Goal: Information Seeking & Learning: Understand process/instructions

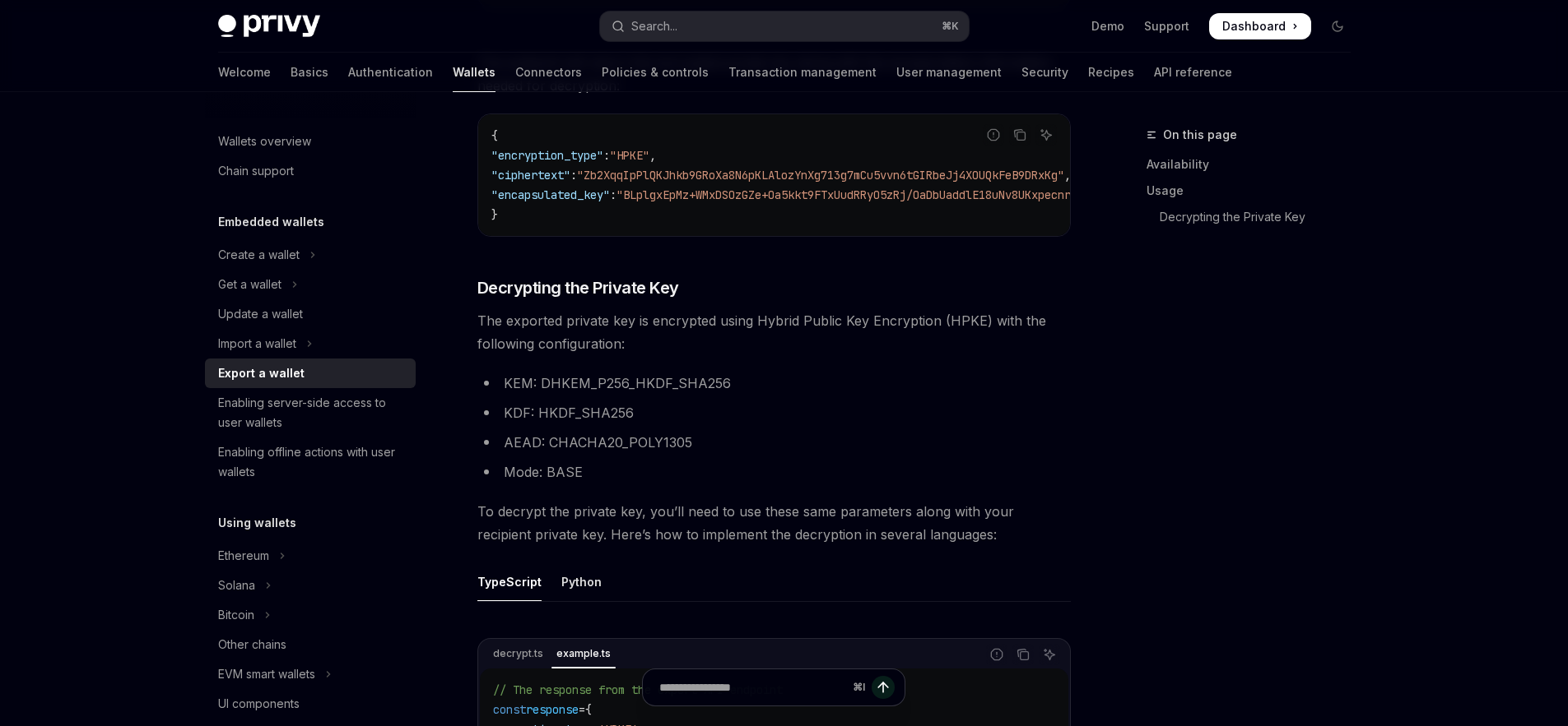
scroll to position [1044, 0]
click at [957, 533] on span "To decrypt the private key, you’ll need to use these same parameters along with…" at bounding box center [774, 519] width 593 height 46
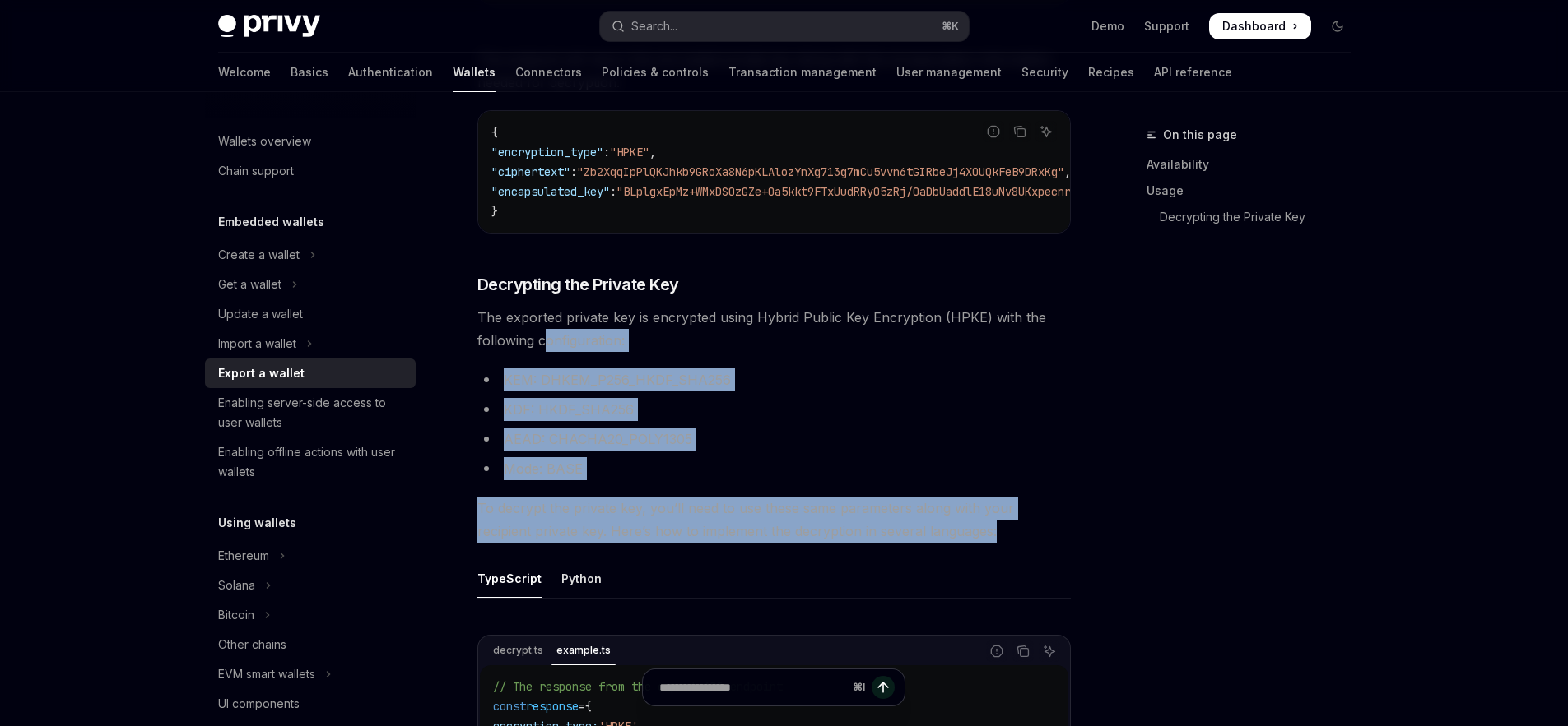
drag, startPoint x: 915, startPoint y: 520, endPoint x: 547, endPoint y: 352, distance: 404.5
click at [547, 352] on div "To export a wallet’s private key via the REST API, use the /v1/wallets/{wallet_…" at bounding box center [774, 349] width 593 height 1603
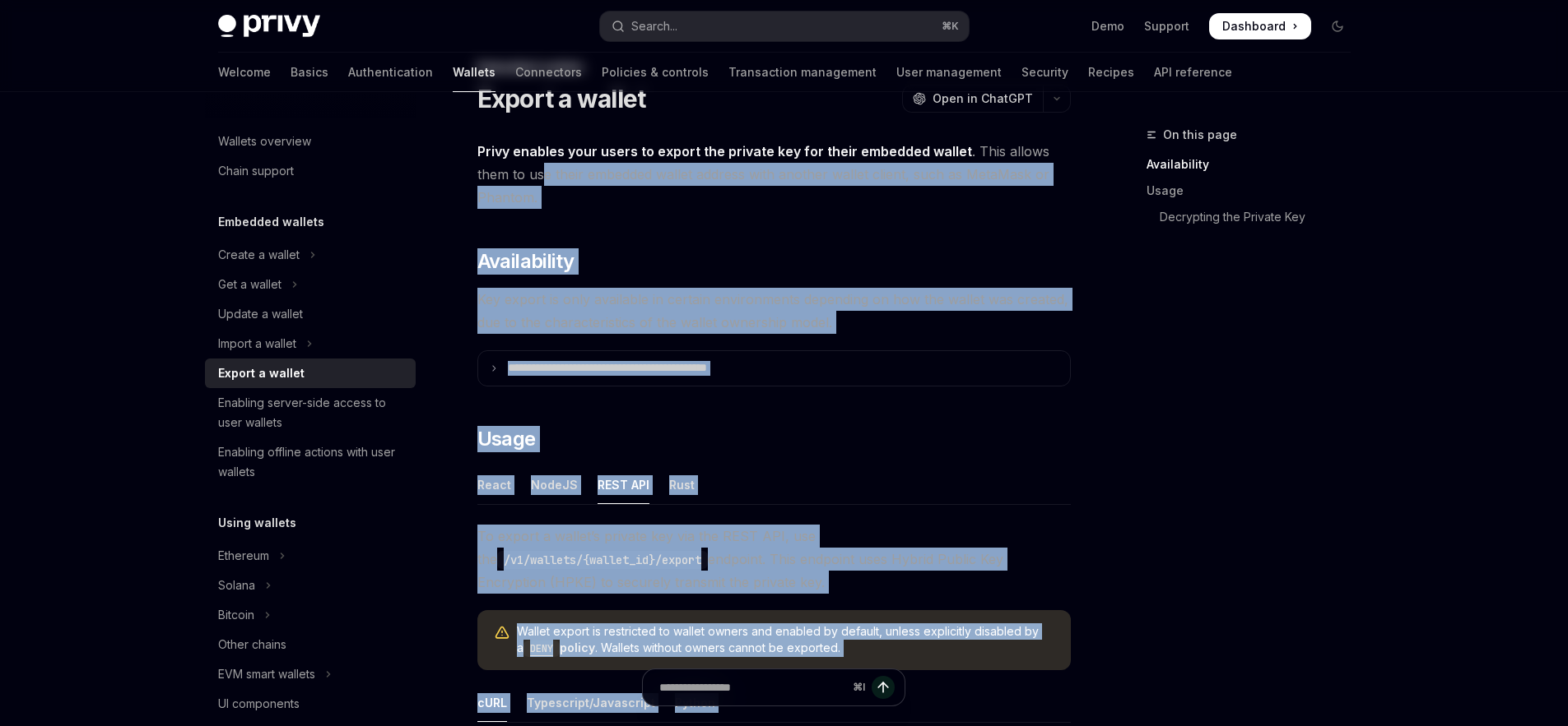
scroll to position [0, 0]
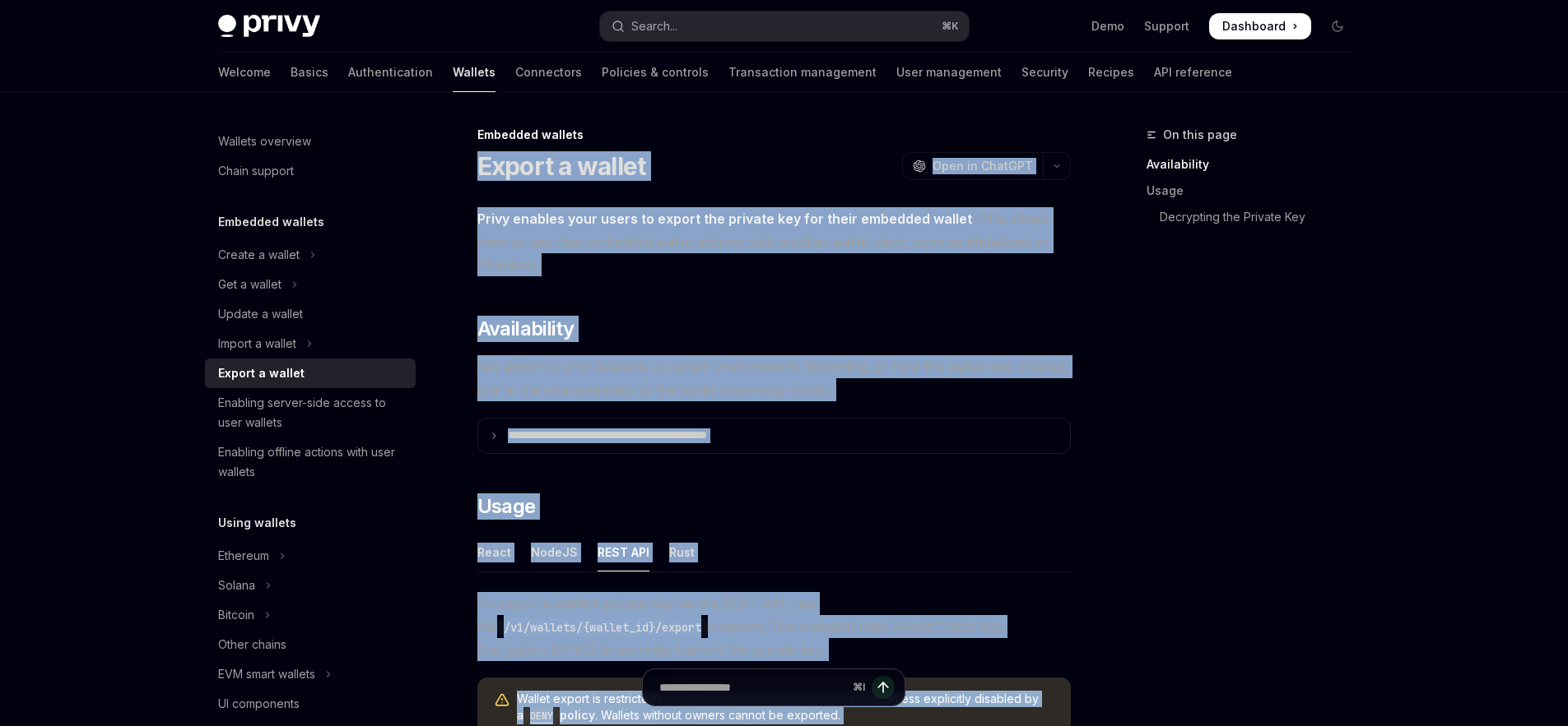
copy div "**********"
drag, startPoint x: 878, startPoint y: 393, endPoint x: 482, endPoint y: 162, distance: 458.5
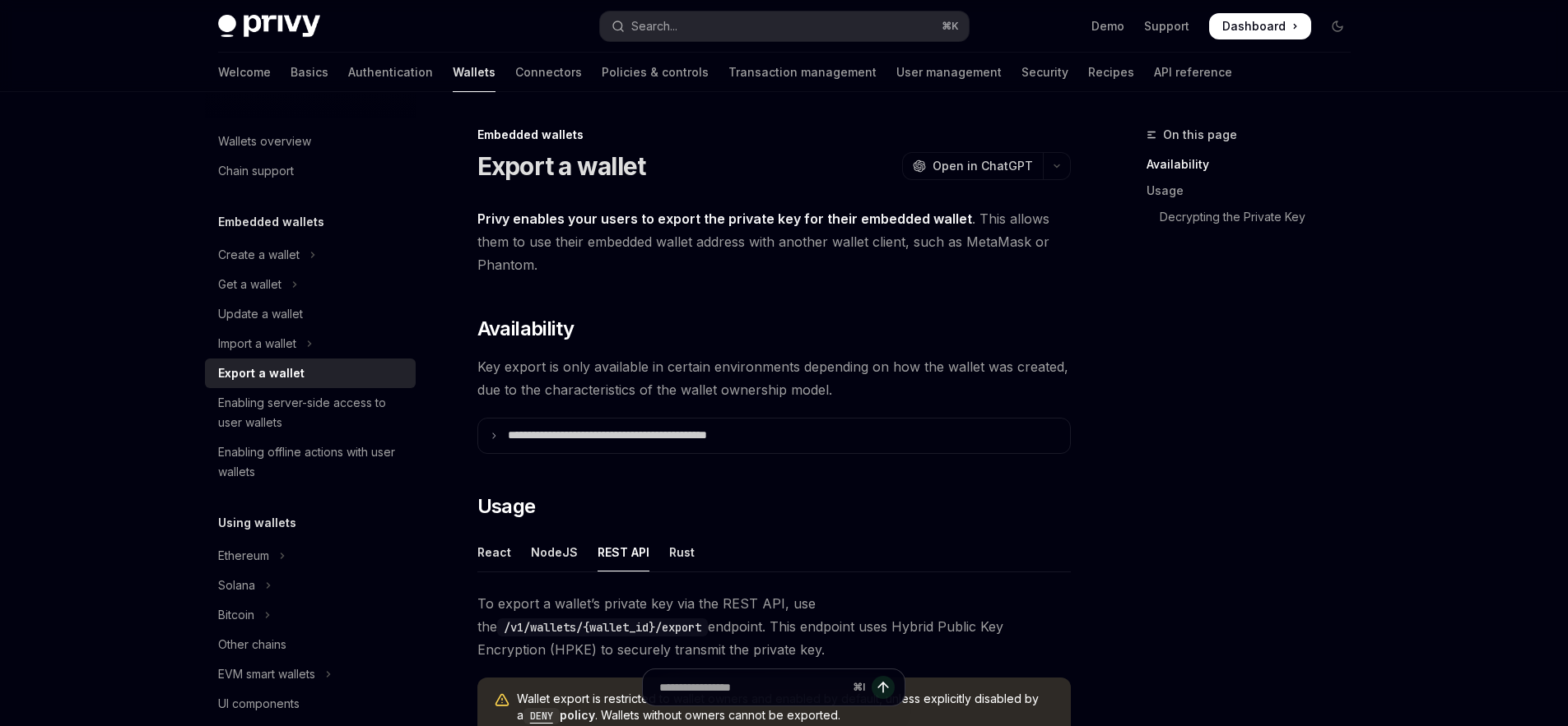
click at [690, 564] on ul "React NodeJS REST API Rust" at bounding box center [774, 553] width 593 height 40
click at [682, 560] on div "Rust" at bounding box center [682, 552] width 26 height 39
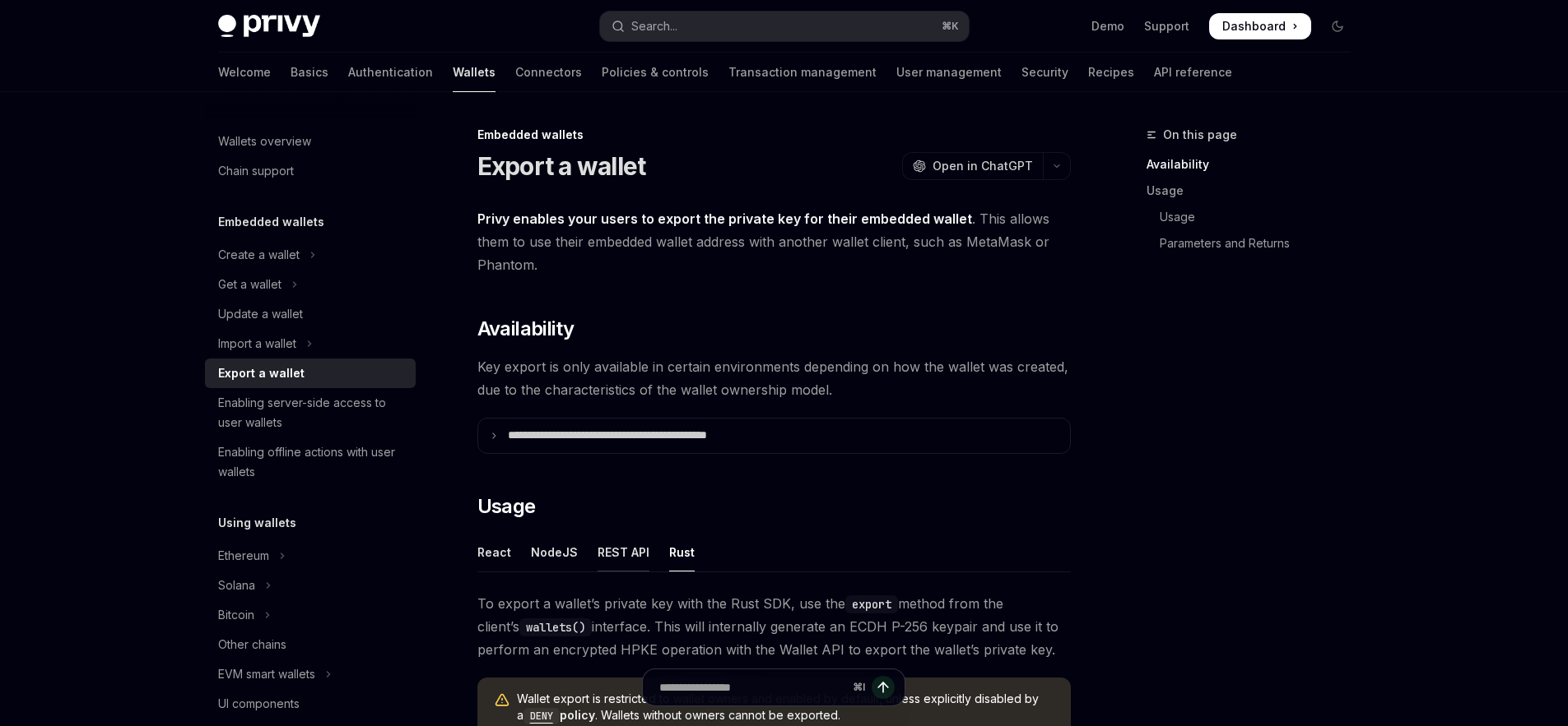
click at [634, 553] on div "REST API" at bounding box center [624, 552] width 52 height 39
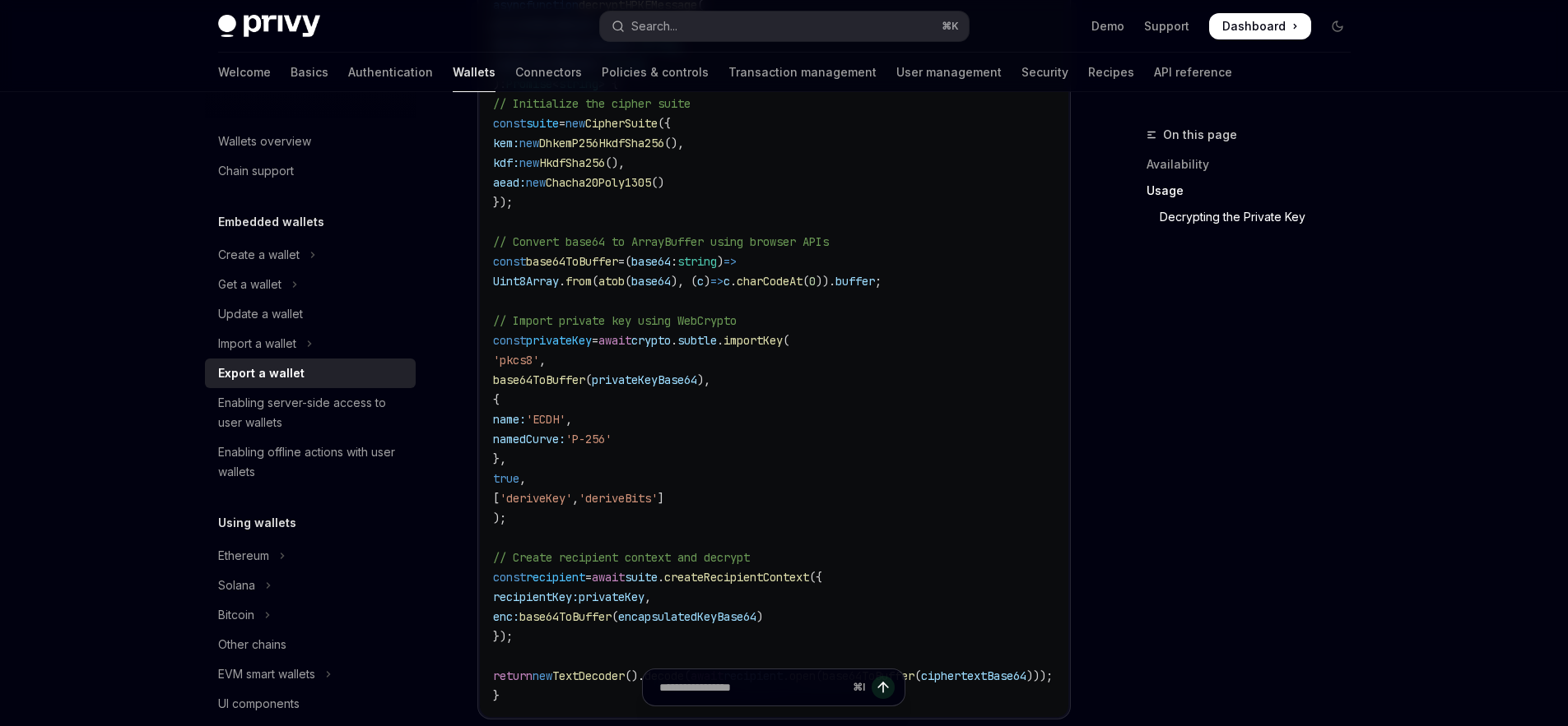
scroll to position [1340, 0]
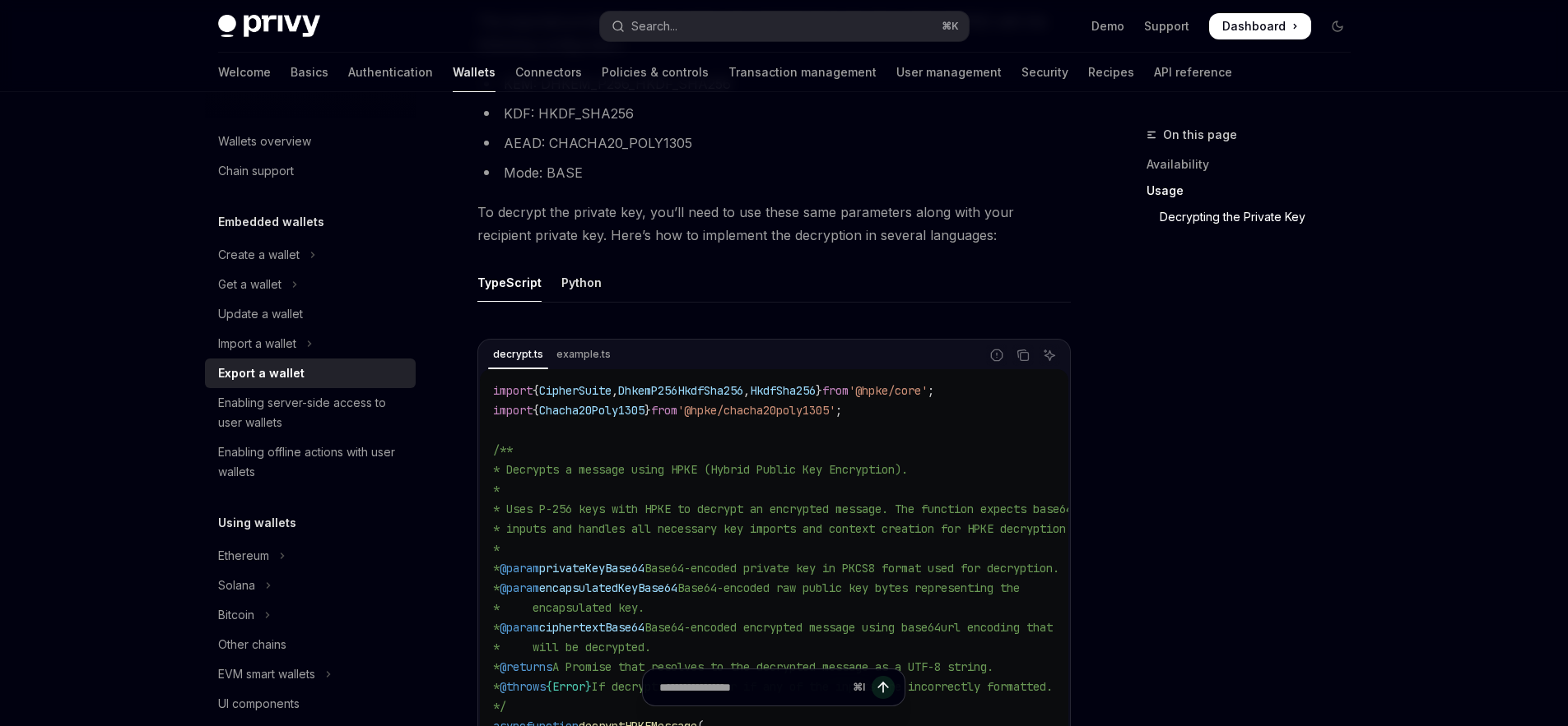
click at [272, 376] on div "Export a wallet" at bounding box center [261, 373] width 86 height 20
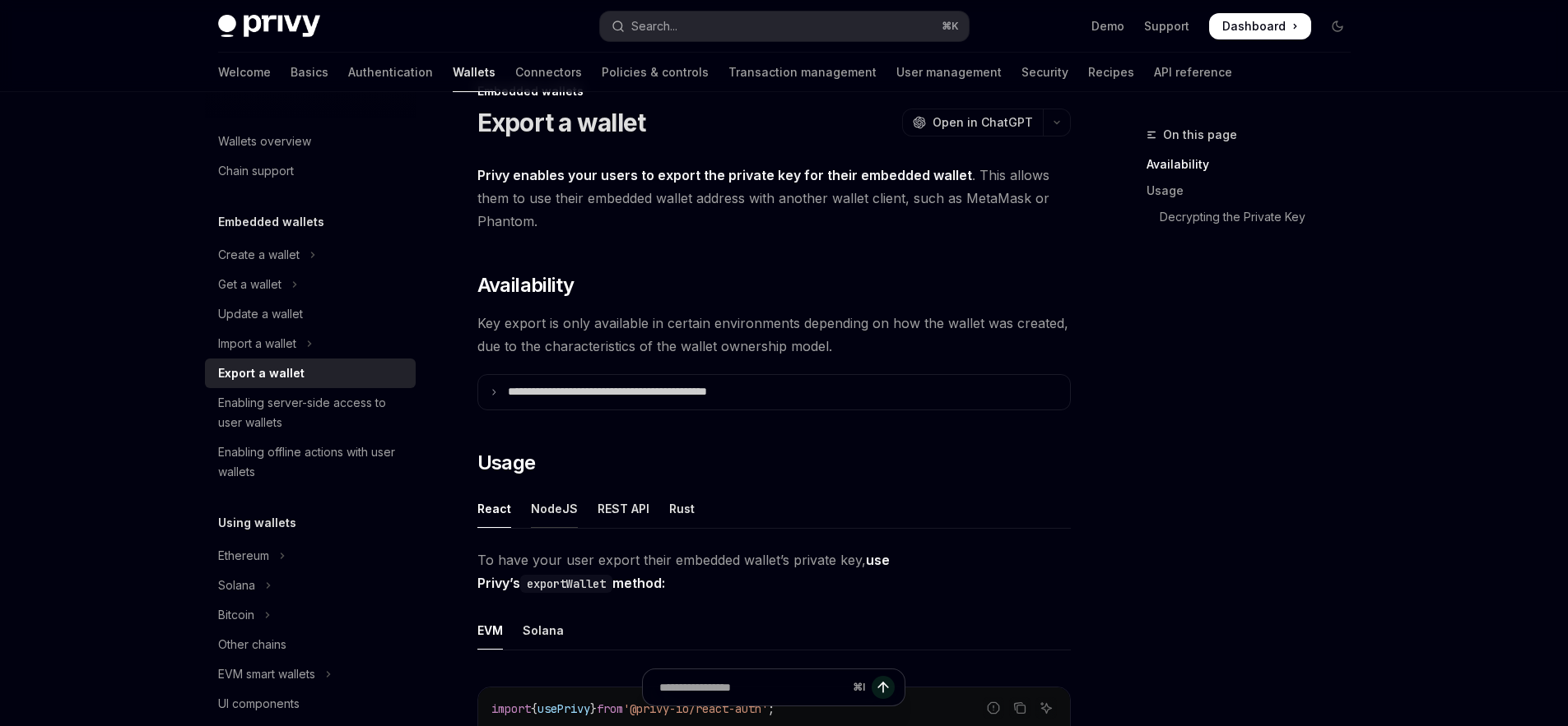
scroll to position [328, 0]
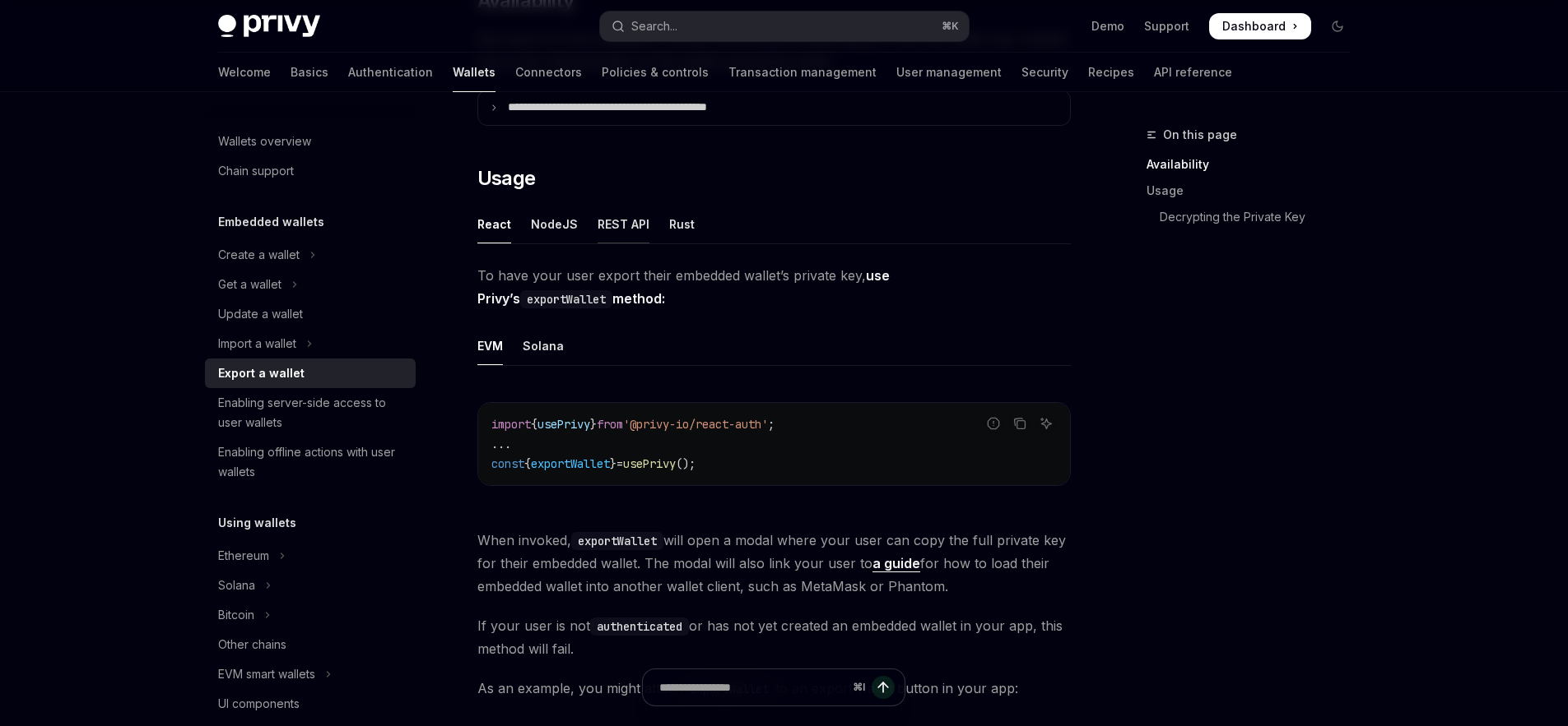
click at [609, 221] on div "REST API" at bounding box center [624, 224] width 52 height 39
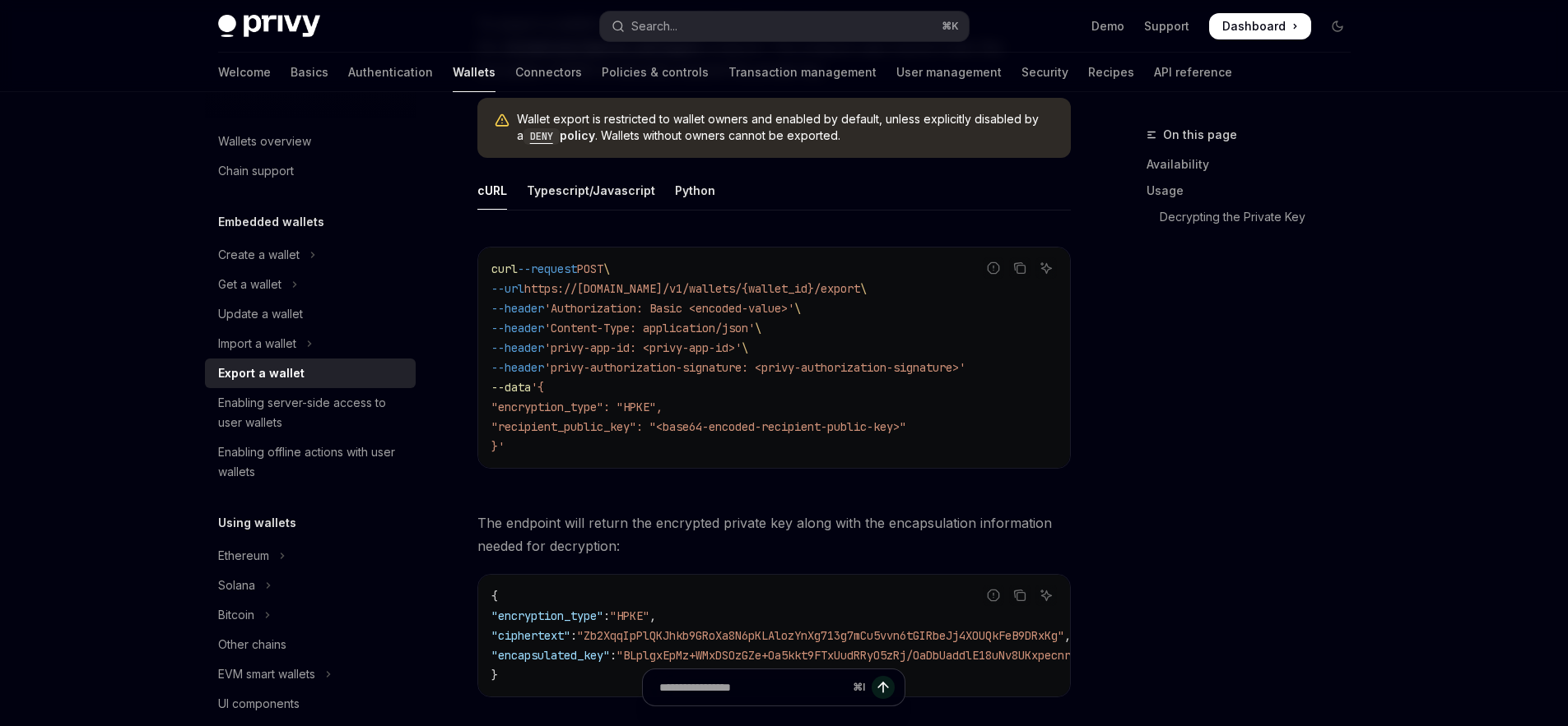
scroll to position [1160, 0]
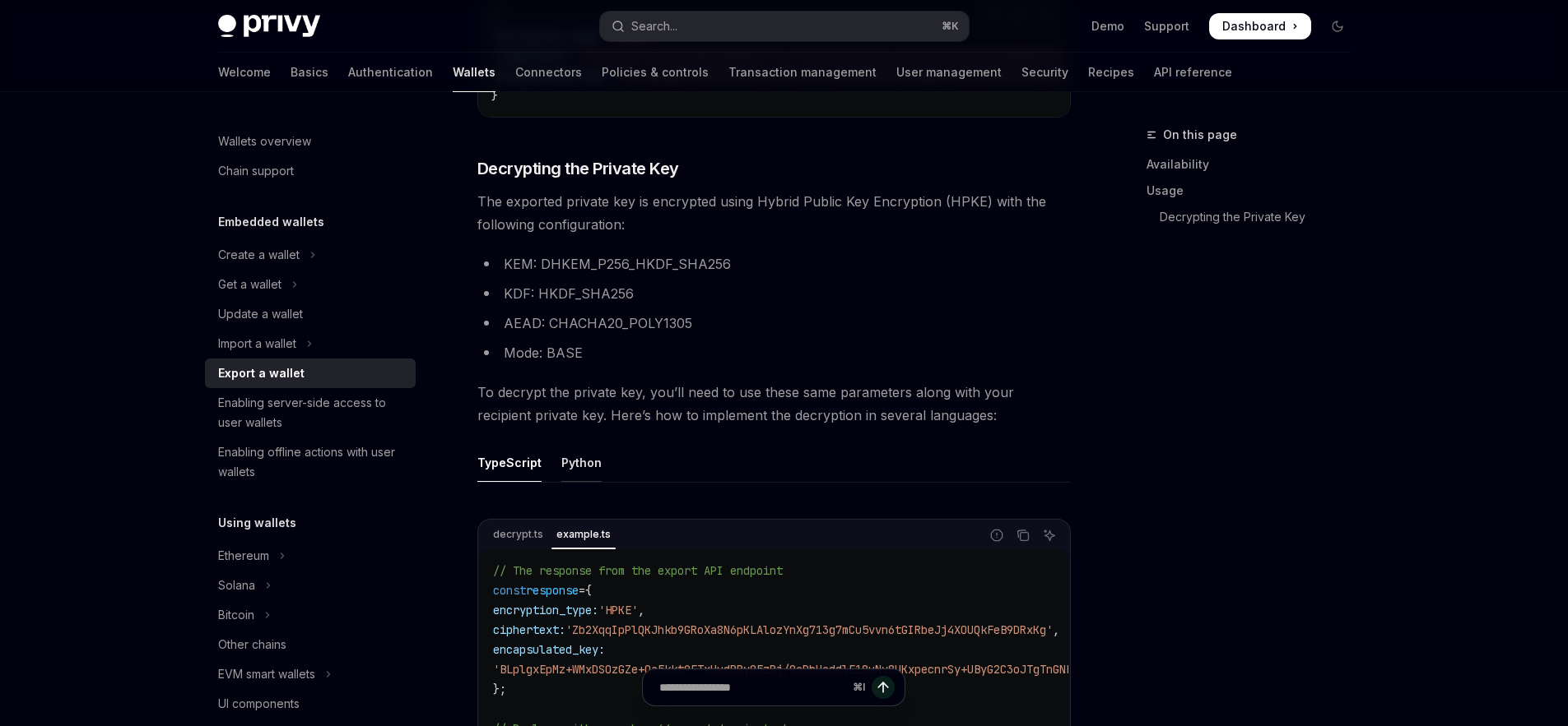
click at [573, 473] on div "Python" at bounding box center [581, 462] width 41 height 39
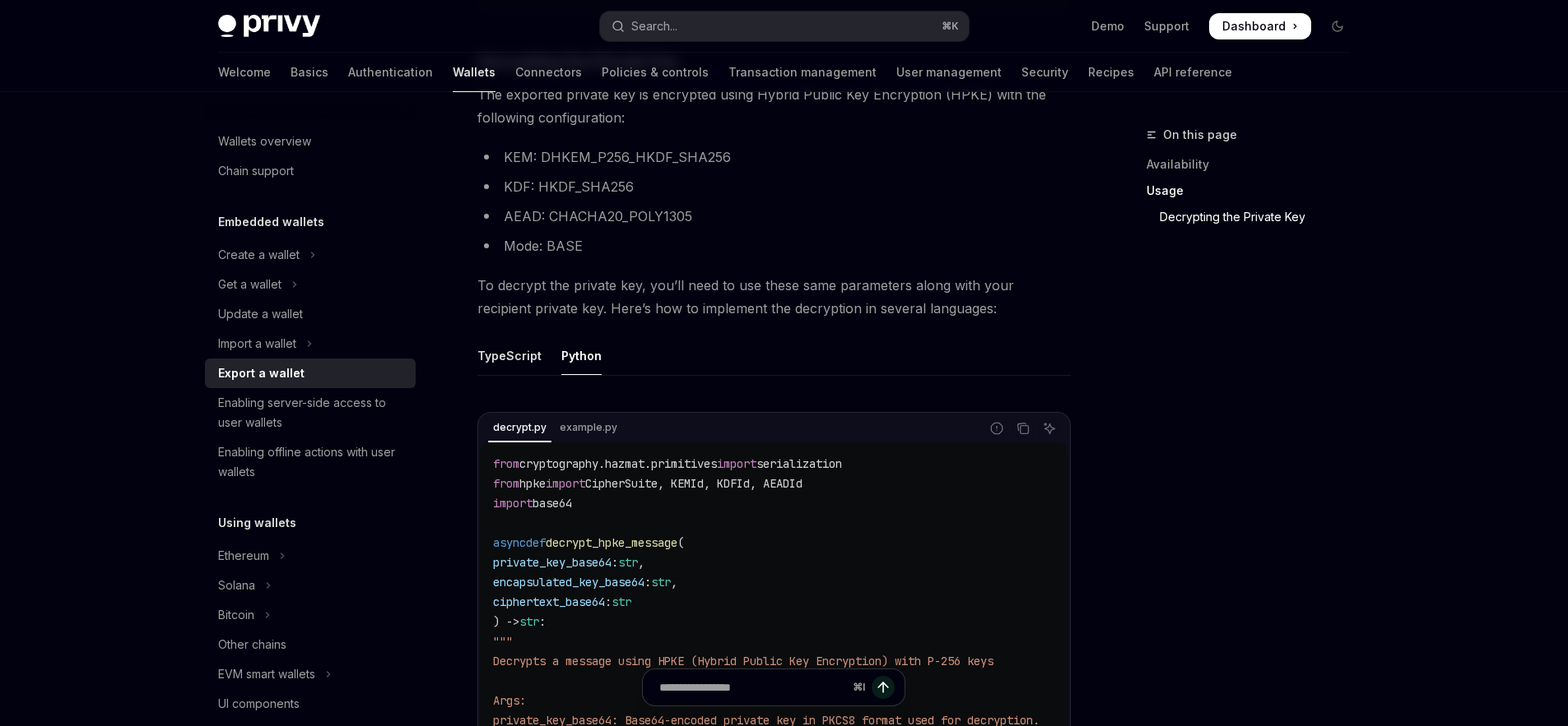
scroll to position [1305, 0]
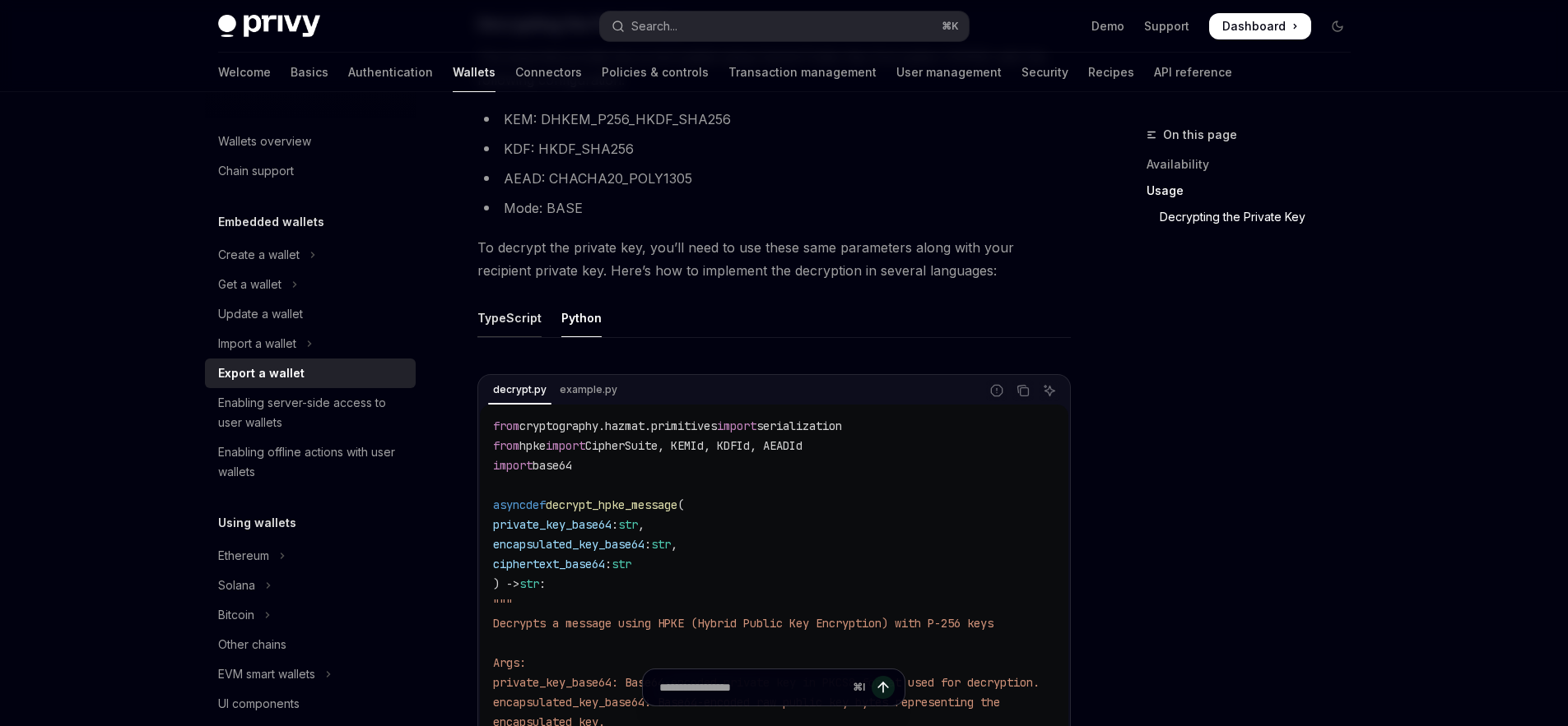
click at [496, 333] on div "TypeScript" at bounding box center [509, 318] width 64 height 39
type textarea "*"
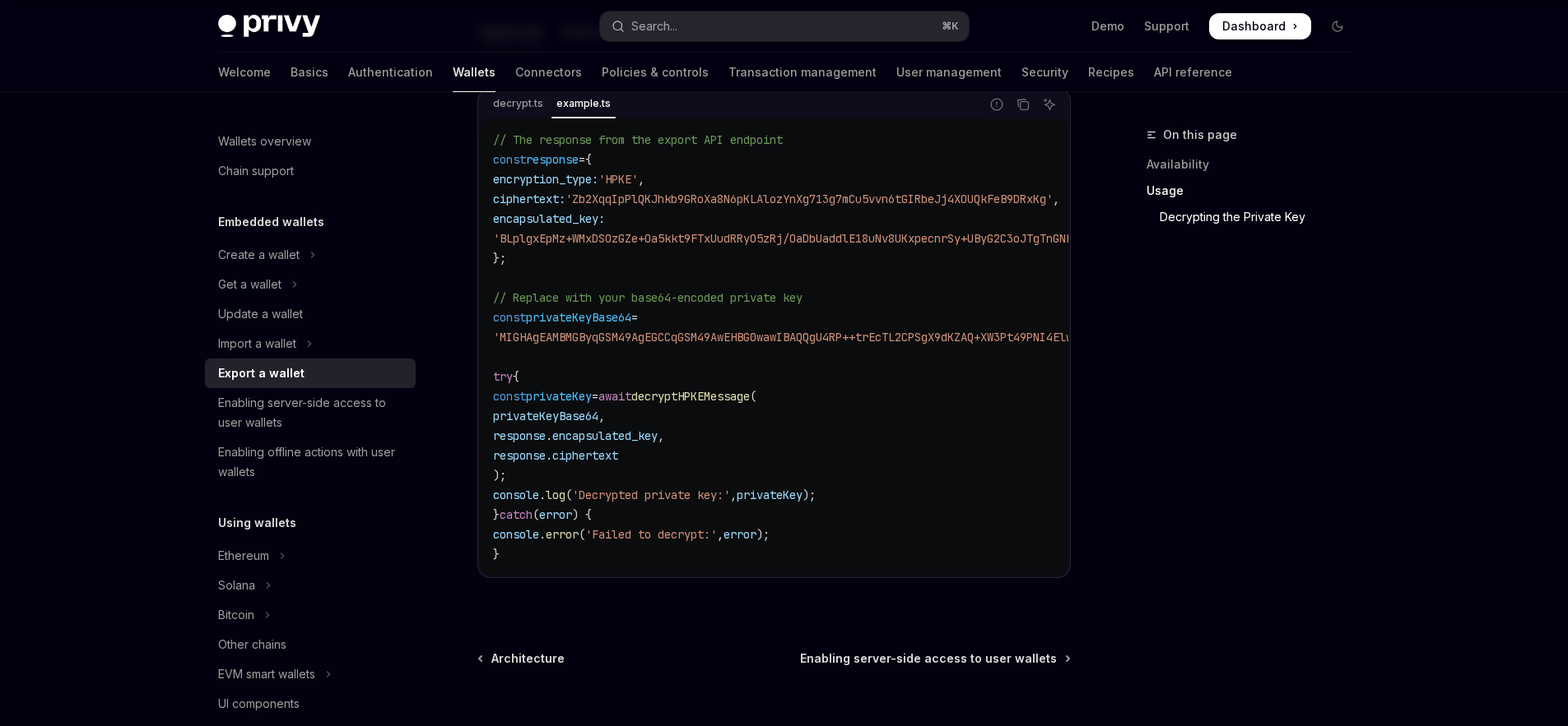
scroll to position [1555, 0]
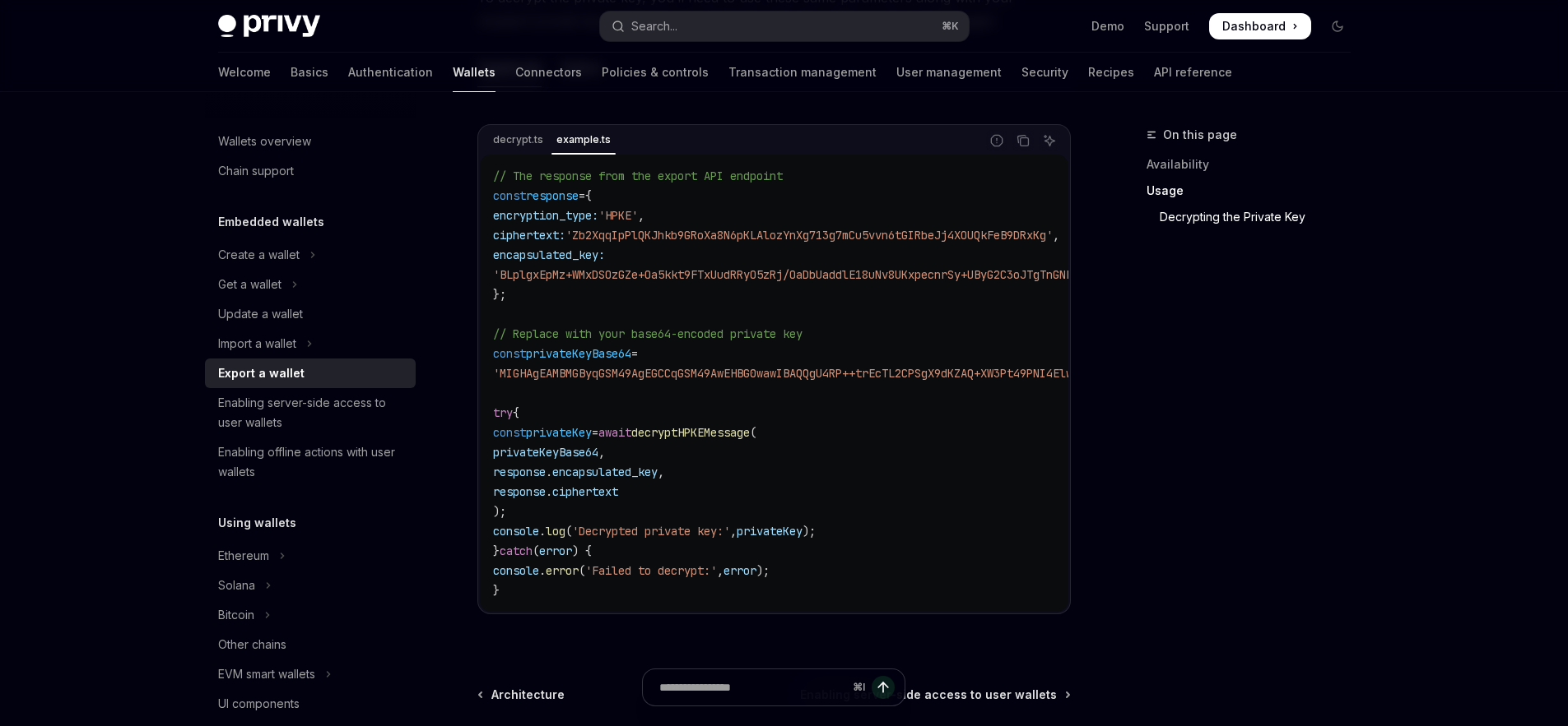
click at [722, 438] on span "decryptHPKEMessage" at bounding box center [690, 432] width 118 height 15
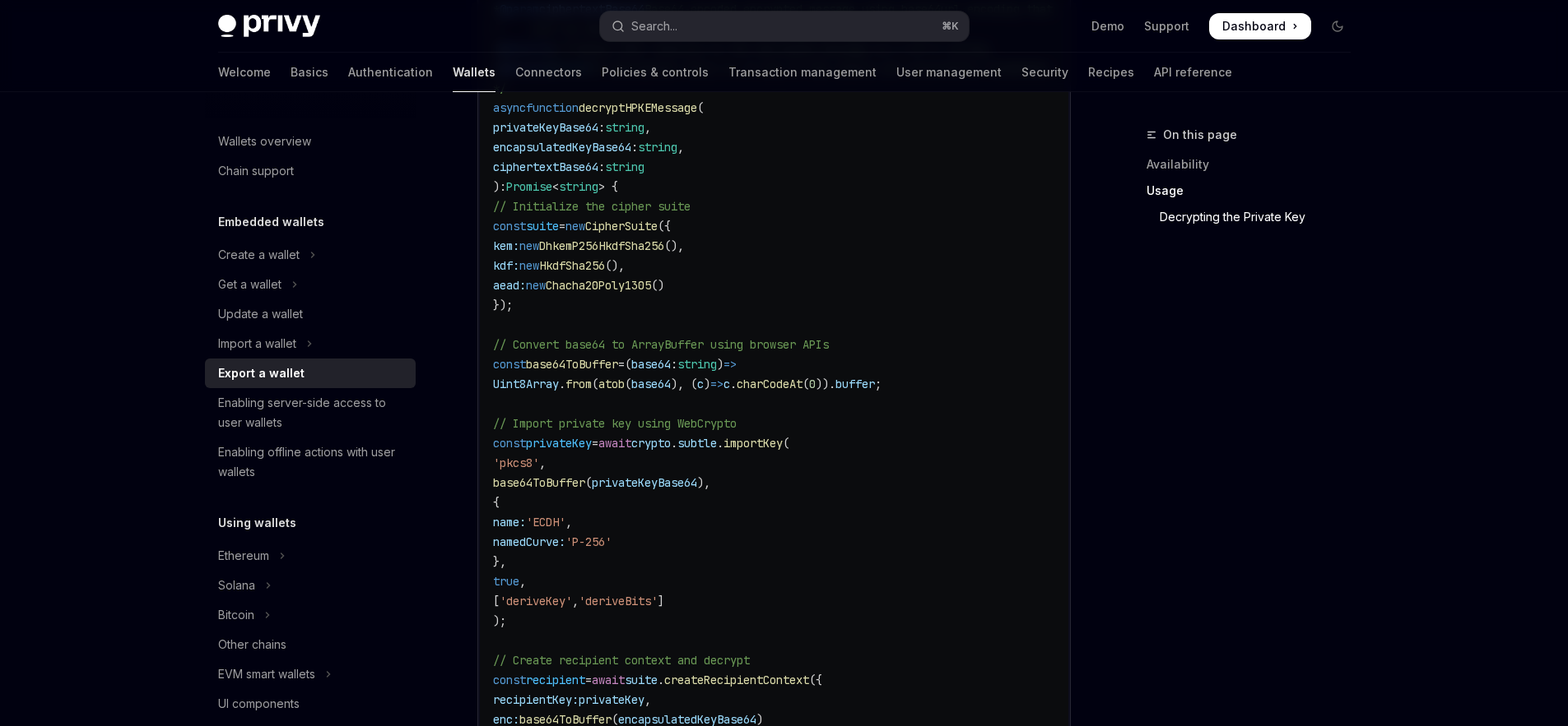
scroll to position [1430, 0]
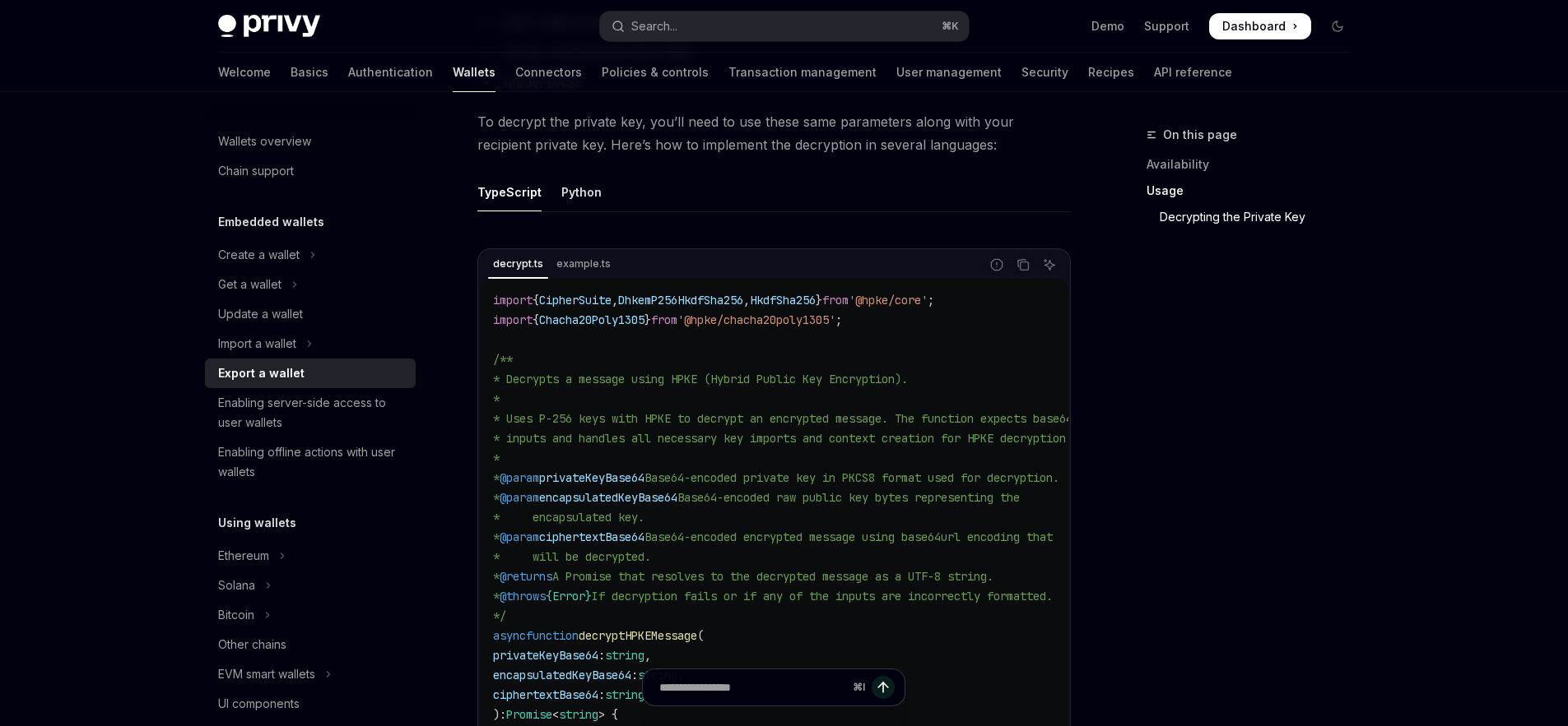
click at [574, 279] on div "decrypt.ts example.ts" at bounding box center [730, 264] width 500 height 28
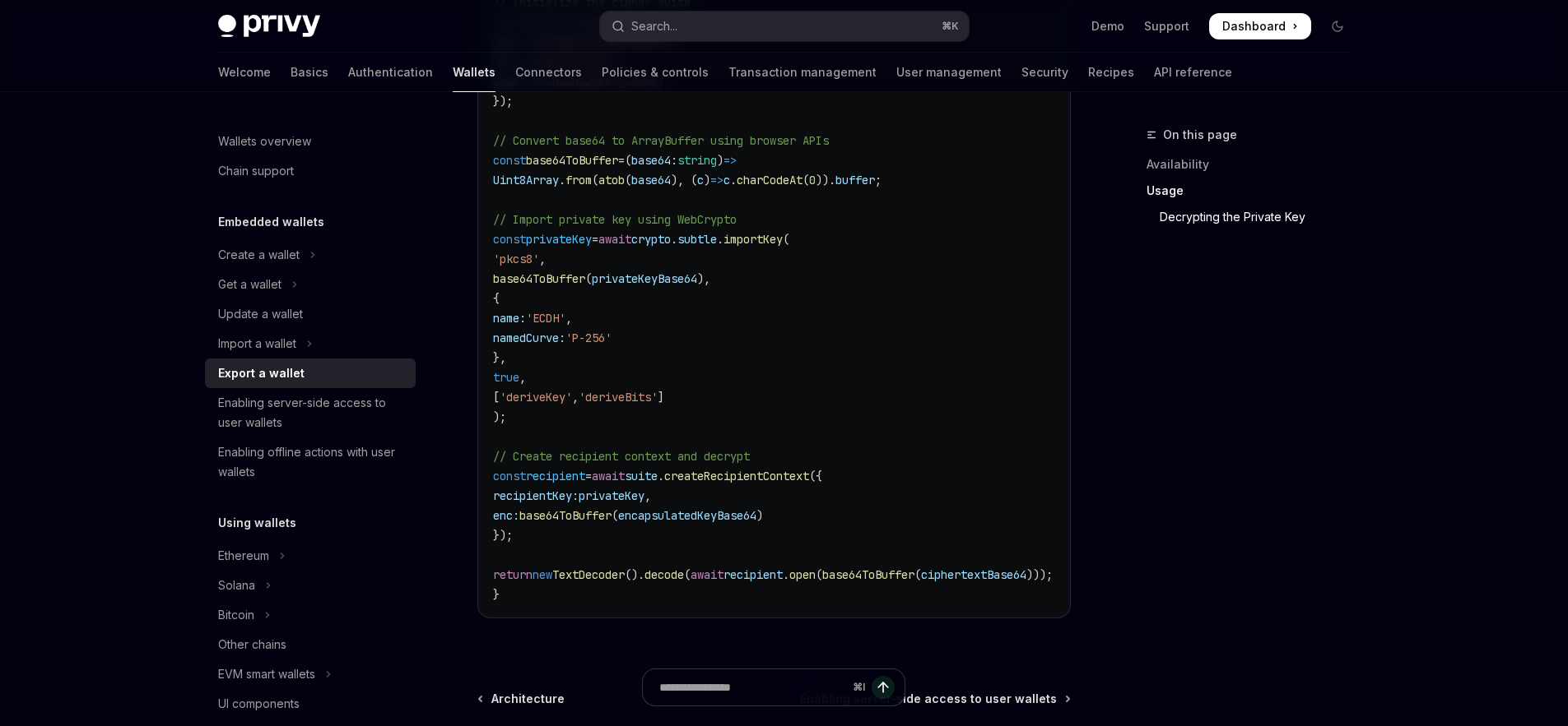
scroll to position [2167, 0]
